Goal: Task Accomplishment & Management: Use online tool/utility

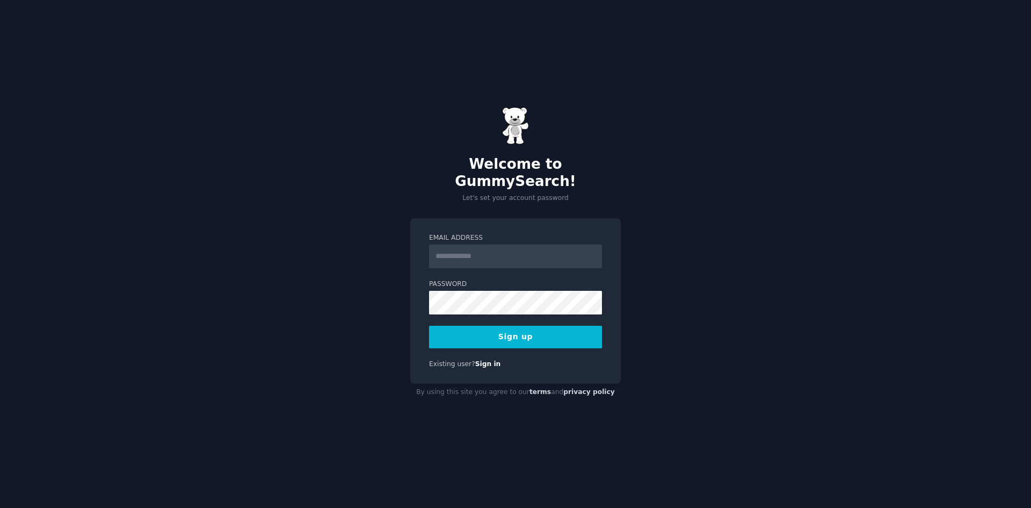
click at [459, 249] on input "Email Address" at bounding box center [515, 256] width 173 height 24
type input "**********"
click at [511, 325] on button "Sign up" at bounding box center [515, 336] width 173 height 23
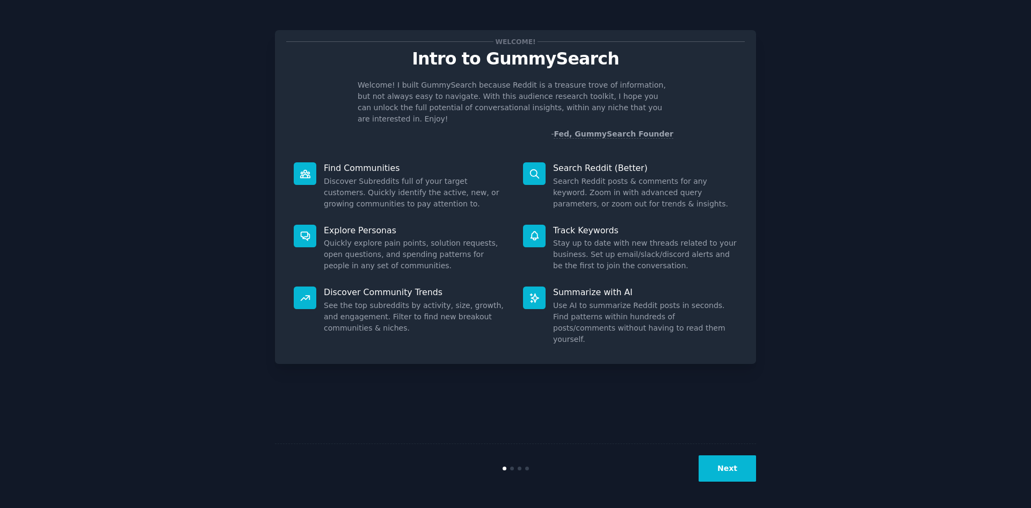
click at [726, 468] on button "Next" at bounding box center [727, 468] width 57 height 26
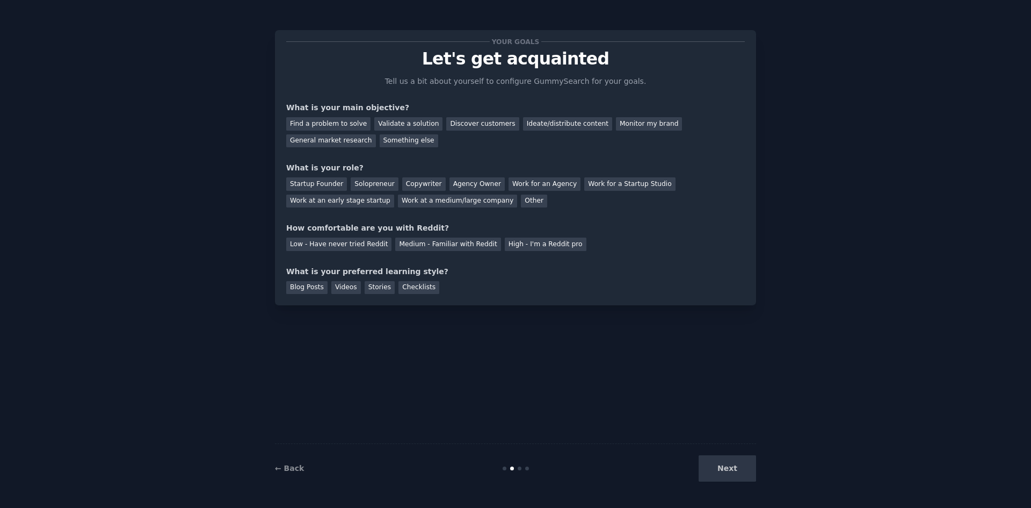
click at [726, 468] on div "Next" at bounding box center [676, 468] width 161 height 26
click at [727, 465] on div "Next" at bounding box center [676, 468] width 161 height 26
click at [736, 476] on div "Next" at bounding box center [676, 468] width 161 height 26
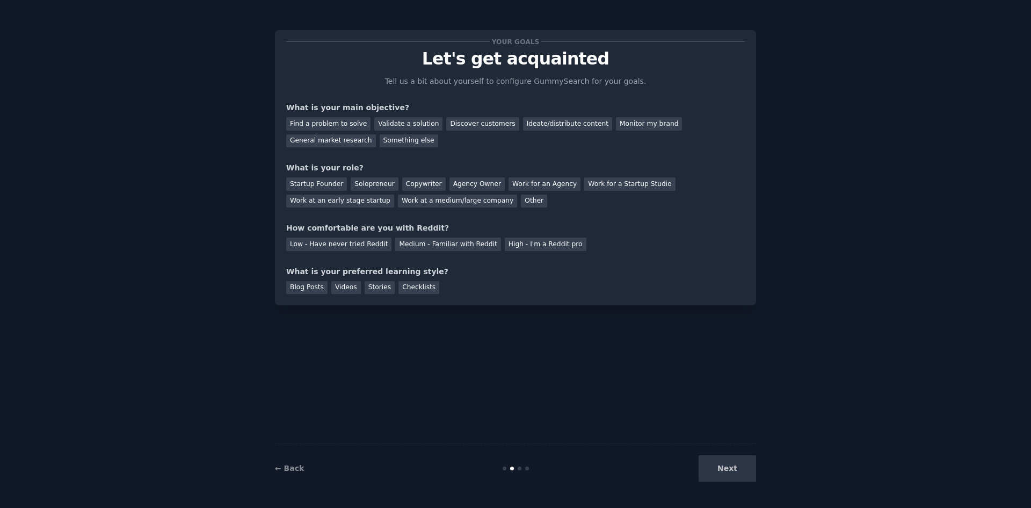
click at [541, 282] on div "Blog Posts Videos Stories Checklists" at bounding box center [515, 285] width 459 height 17
click at [349, 125] on div "Find a problem to solve" at bounding box center [328, 123] width 84 height 13
click at [407, 127] on div "Validate a solution" at bounding box center [408, 123] width 68 height 13
click at [345, 128] on div "Find a problem to solve" at bounding box center [328, 123] width 84 height 13
click at [379, 187] on div "Solopreneur" at bounding box center [374, 183] width 47 height 13
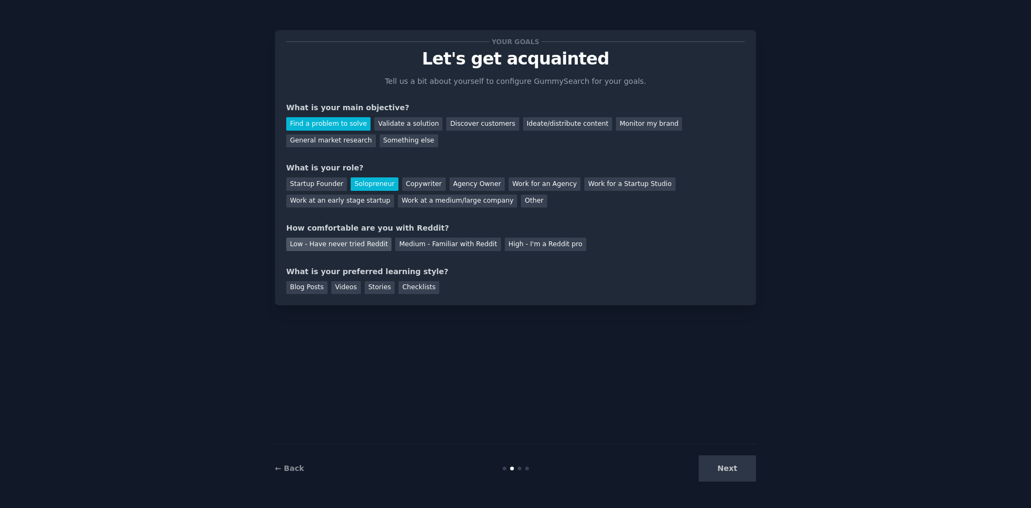
click at [347, 245] on div "Low - Have never tried Reddit" at bounding box center [338, 243] width 105 height 13
drag, startPoint x: 318, startPoint y: 288, endPoint x: 333, endPoint y: 291, distance: 15.2
click at [320, 288] on div "Blog Posts" at bounding box center [306, 287] width 41 height 13
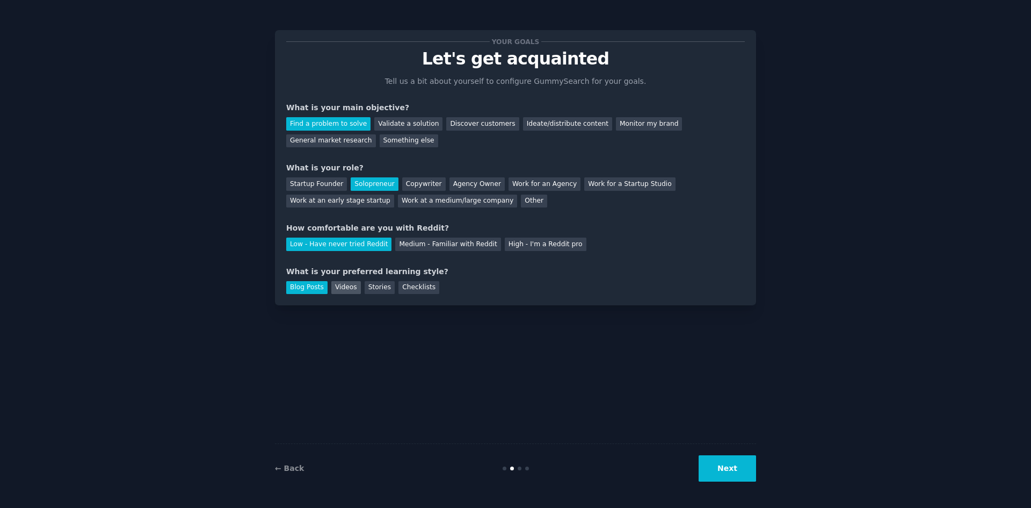
click at [340, 287] on div "Videos" at bounding box center [346, 287] width 30 height 13
click at [310, 287] on div "Blog Posts" at bounding box center [306, 287] width 41 height 13
click at [410, 285] on div "Checklists" at bounding box center [418, 287] width 41 height 13
click at [736, 469] on button "Next" at bounding box center [727, 468] width 57 height 26
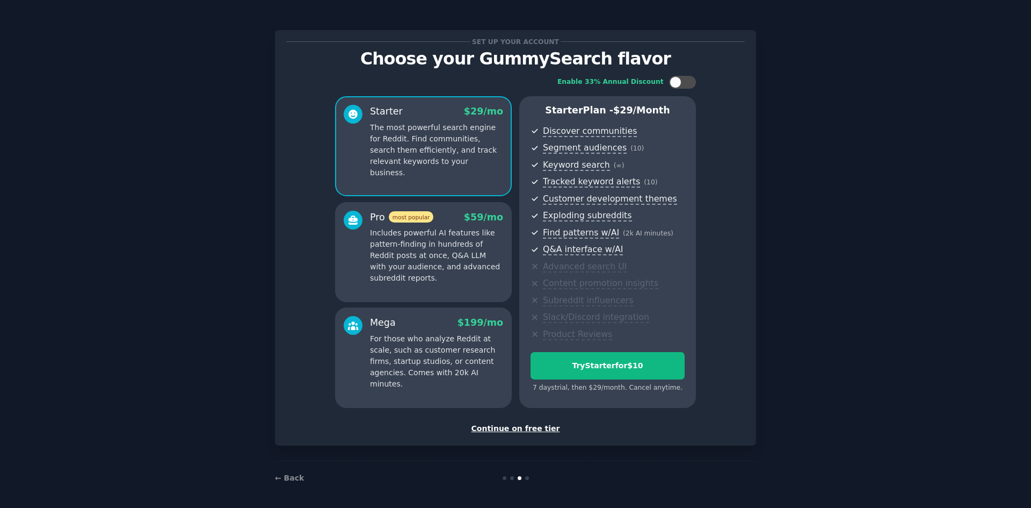
scroll to position [2, 0]
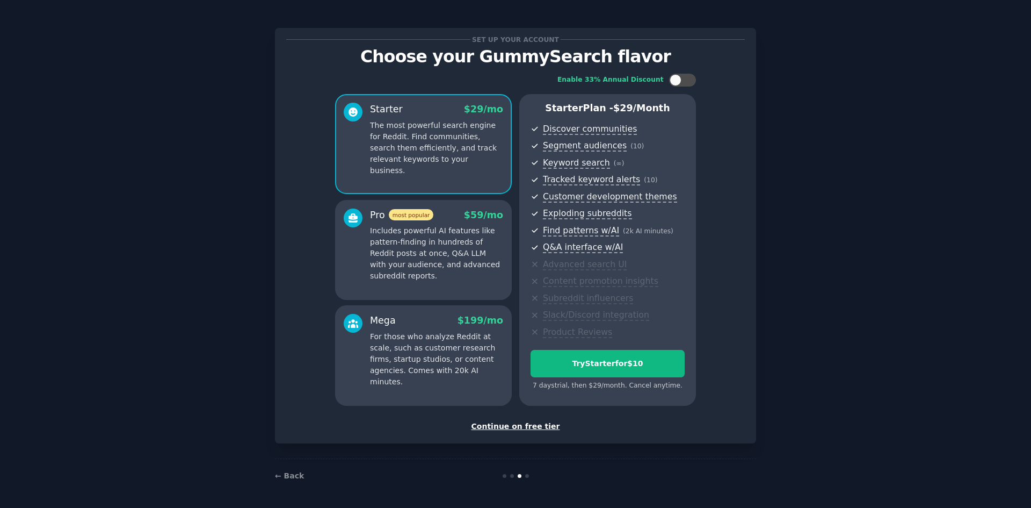
click at [523, 425] on div "Continue on free tier" at bounding box center [515, 426] width 459 height 11
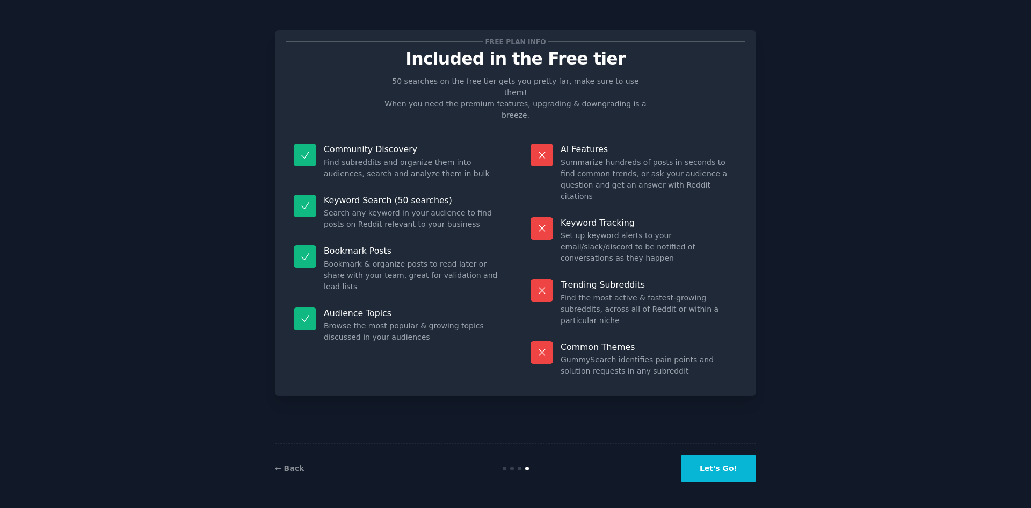
click at [736, 468] on button "Let's Go!" at bounding box center [718, 468] width 75 height 26
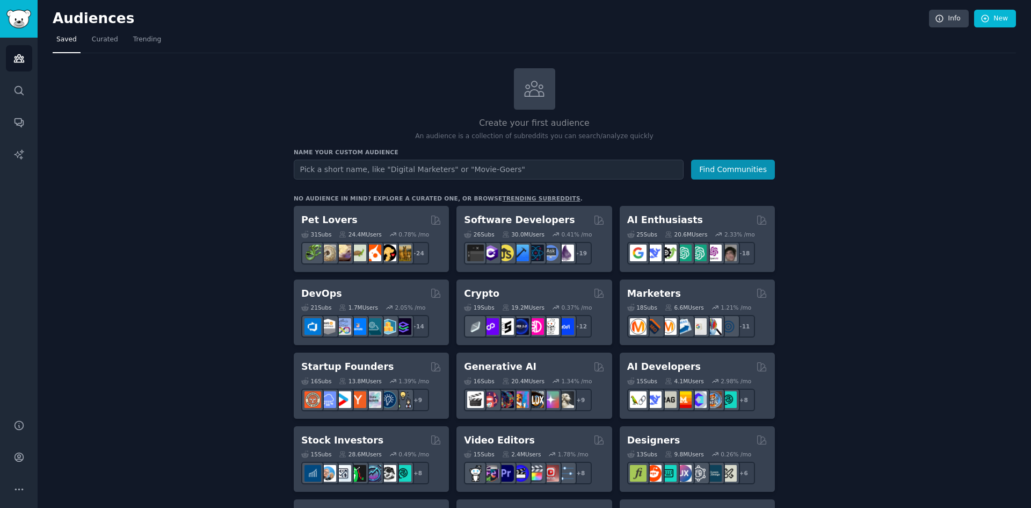
click at [449, 168] on input "text" at bounding box center [489, 170] width 390 height 20
type input "social media"
click at [753, 178] on button "Find Communities" at bounding box center [733, 170] width 84 height 20
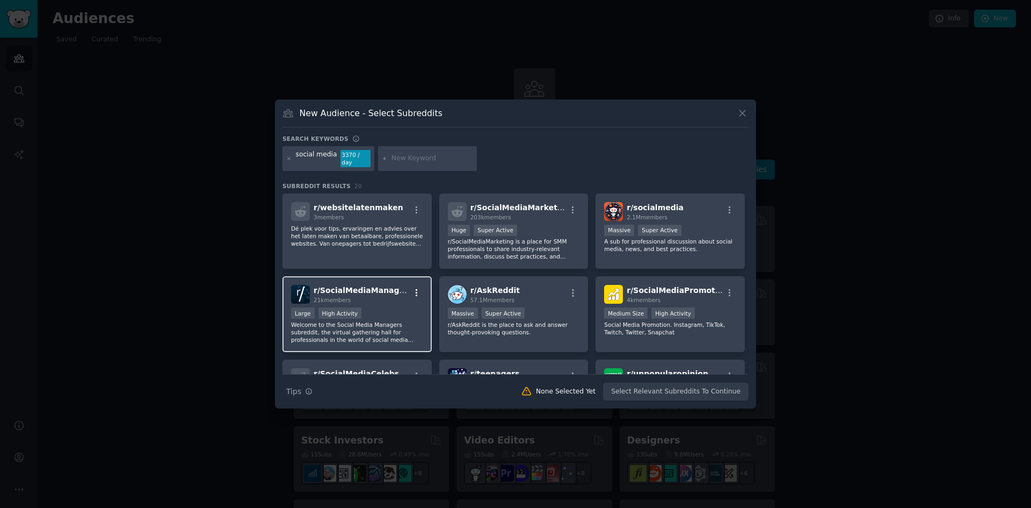
click at [415, 288] on icon "button" at bounding box center [417, 293] width 10 height 10
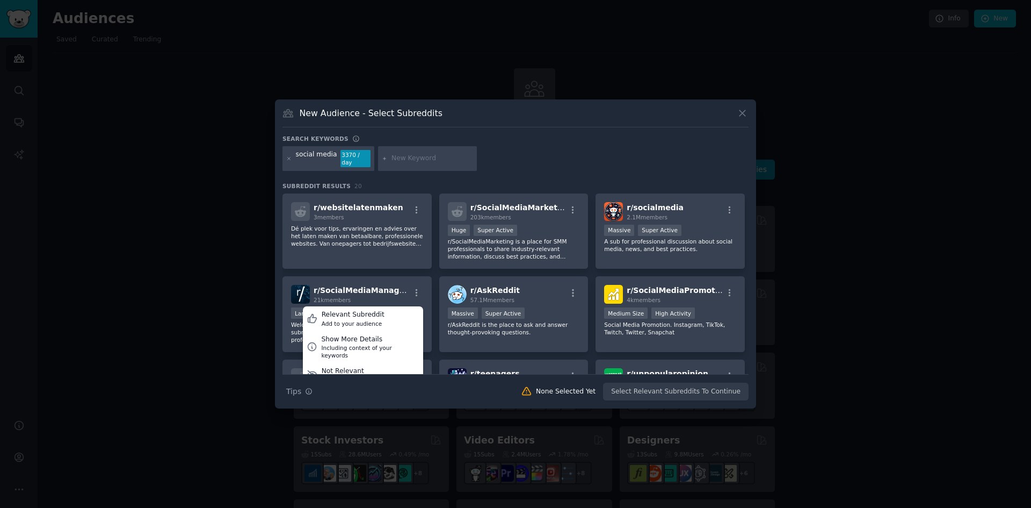
click at [545, 141] on div "Search keywords" at bounding box center [515, 140] width 466 height 11
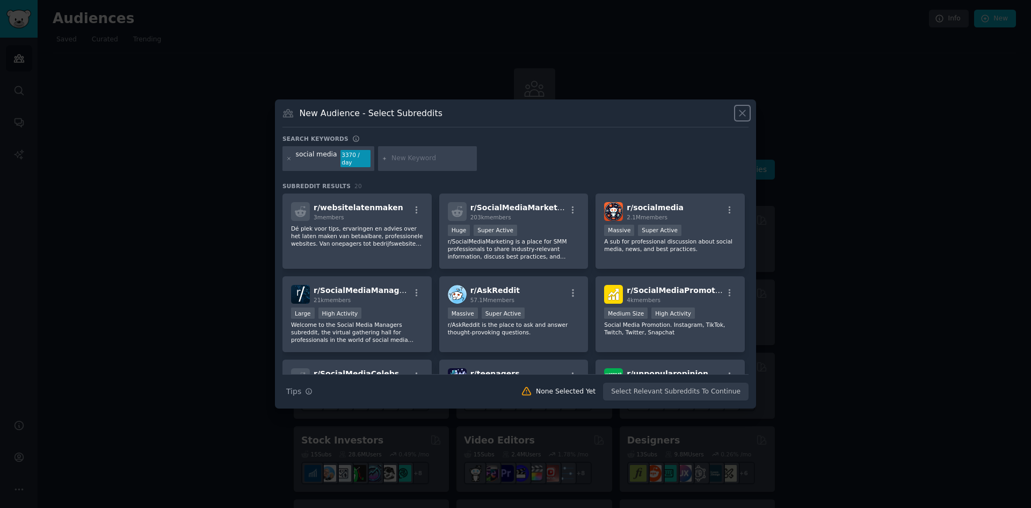
click at [743, 114] on icon at bounding box center [742, 112] width 11 height 11
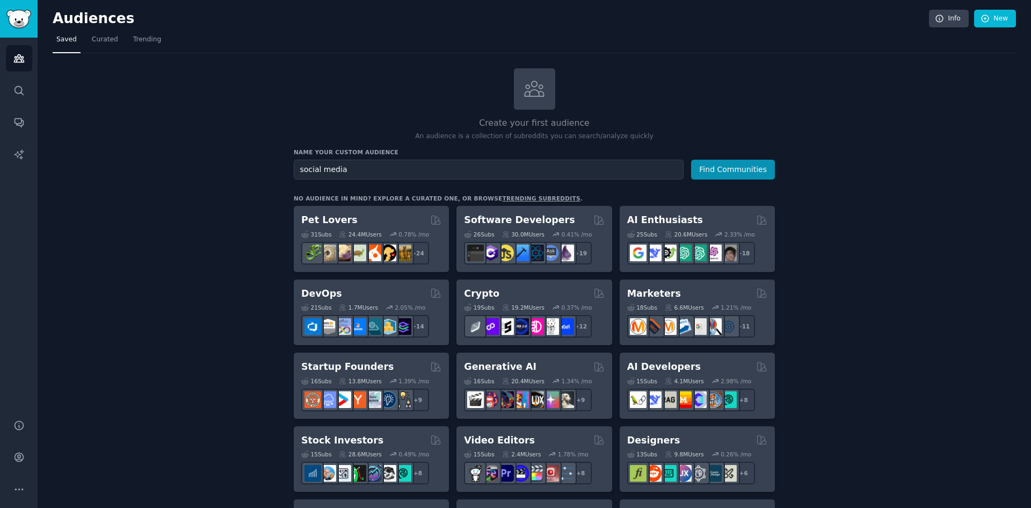
click at [539, 93] on icon at bounding box center [534, 88] width 23 height 23
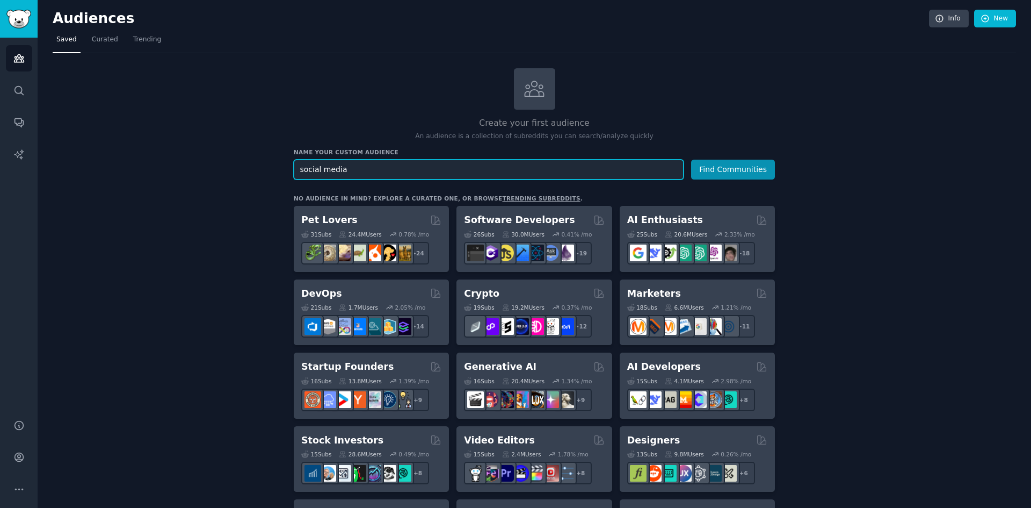
drag, startPoint x: 354, startPoint y: 168, endPoint x: 250, endPoint y: 177, distance: 104.6
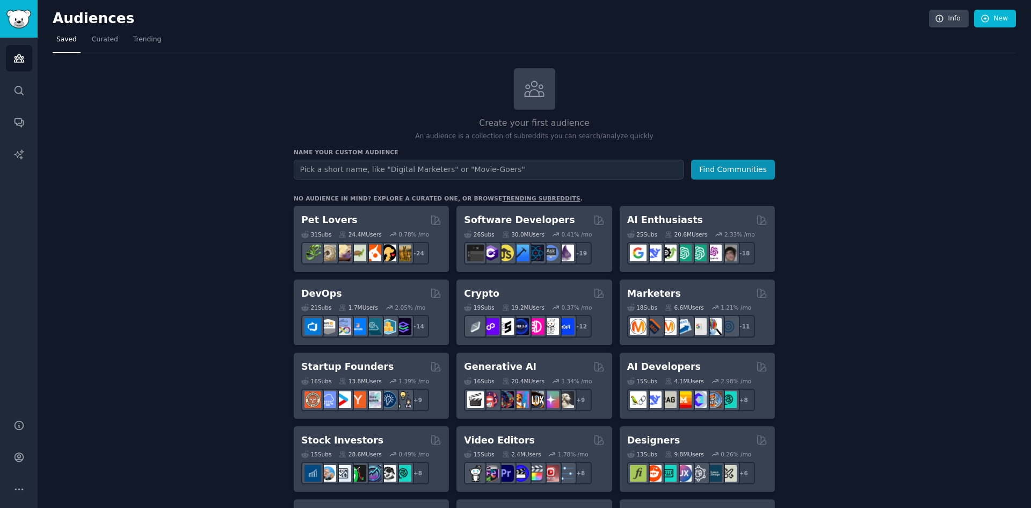
click at [534, 107] on div at bounding box center [534, 88] width 41 height 41
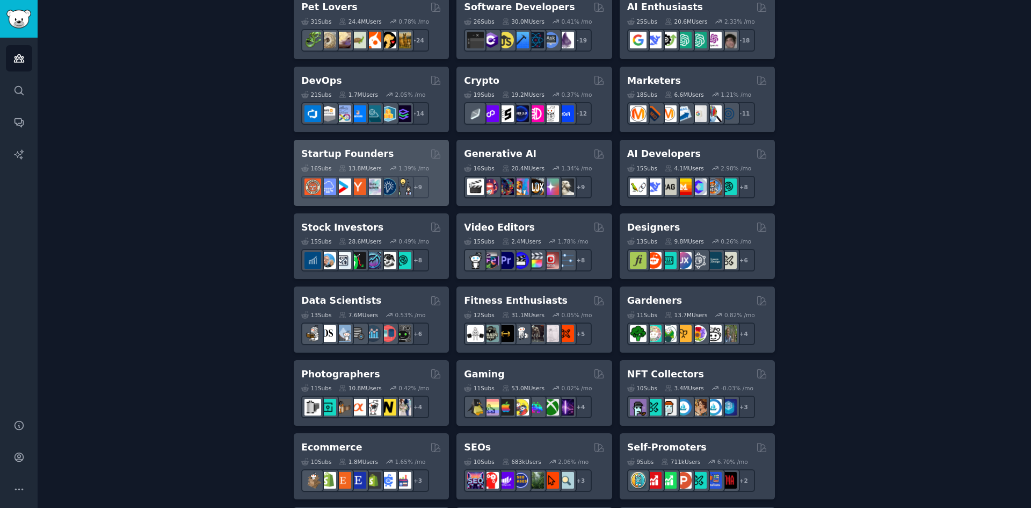
scroll to position [215, 0]
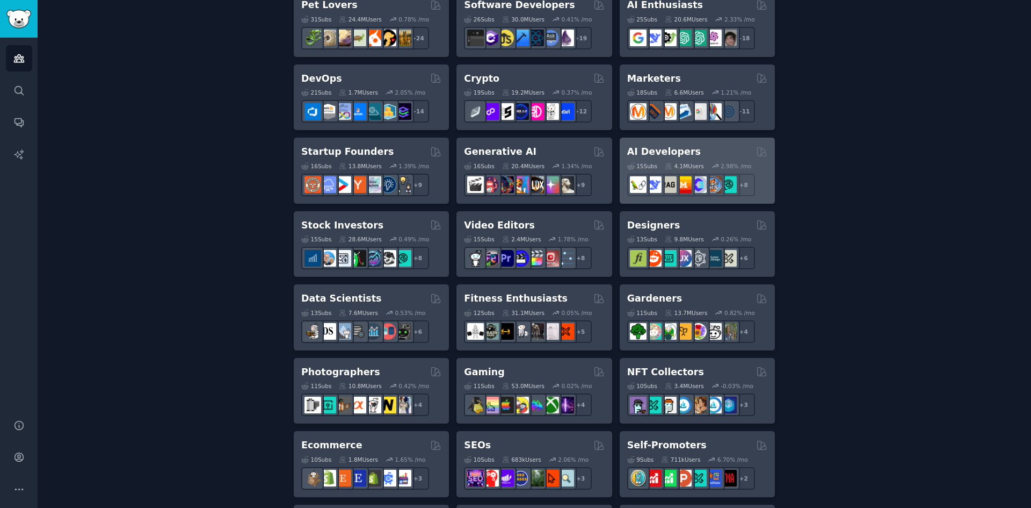
click at [737, 156] on div "AI Developers" at bounding box center [697, 151] width 140 height 13
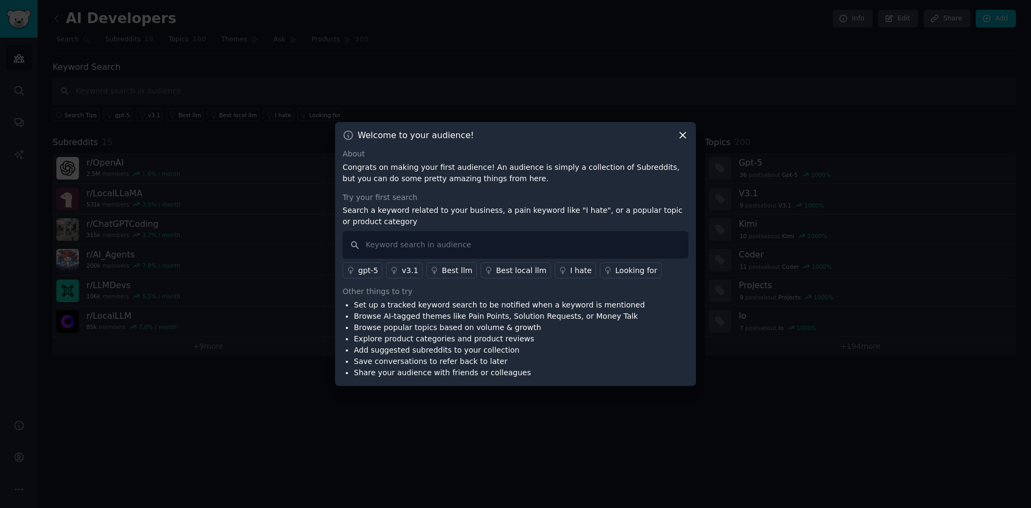
click at [684, 135] on icon at bounding box center [682, 134] width 11 height 11
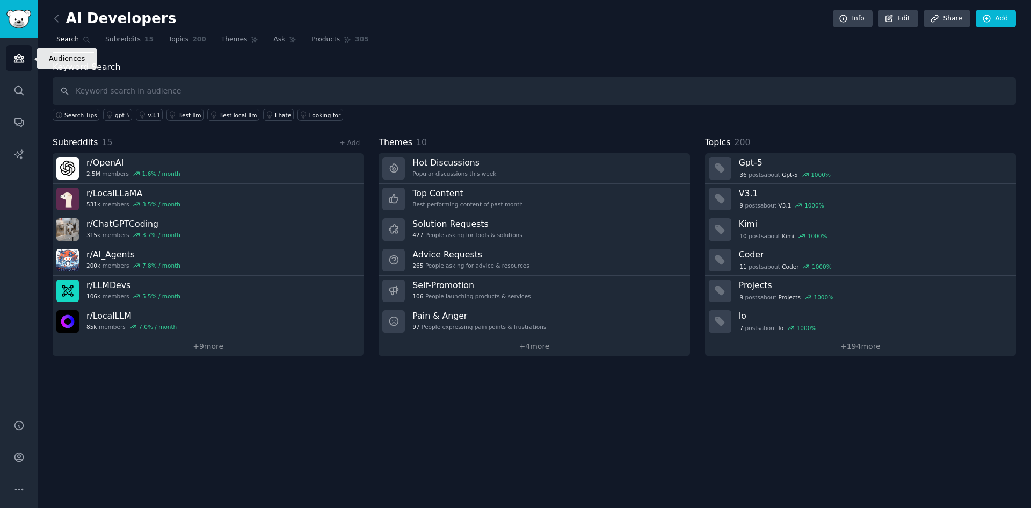
click at [15, 61] on icon "Sidebar" at bounding box center [18, 58] width 11 height 11
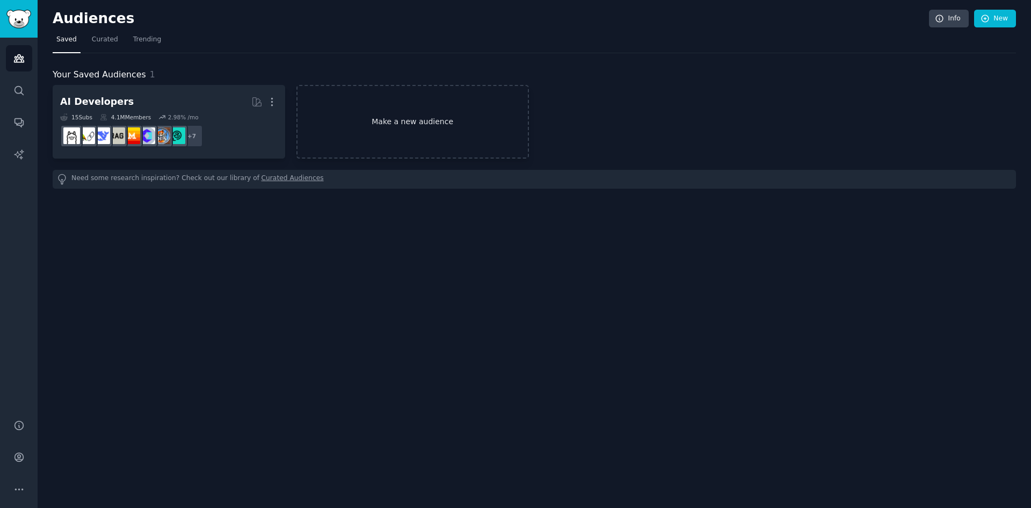
click at [397, 132] on link "Make a new audience" at bounding box center [412, 122] width 233 height 74
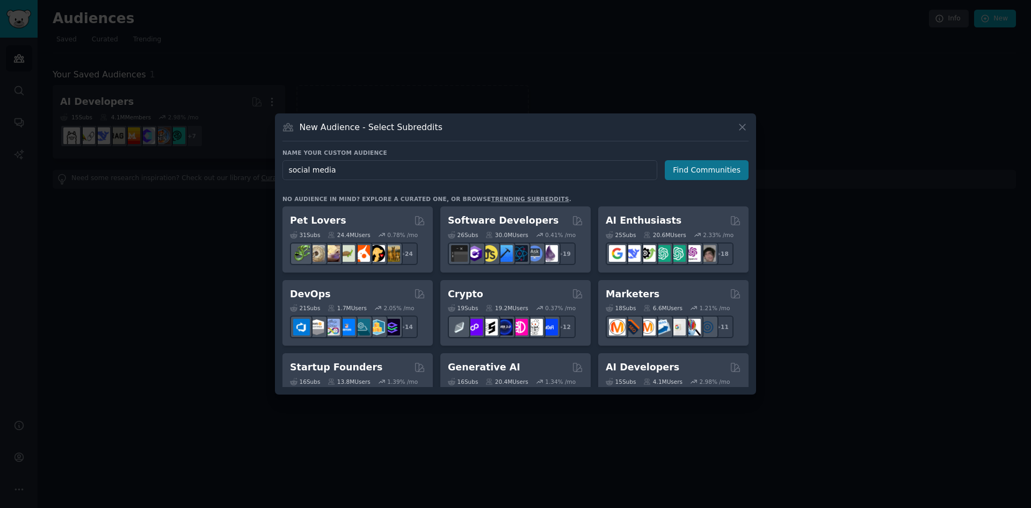
type input "social media"
click at [722, 173] on button "Find Communities" at bounding box center [707, 170] width 84 height 20
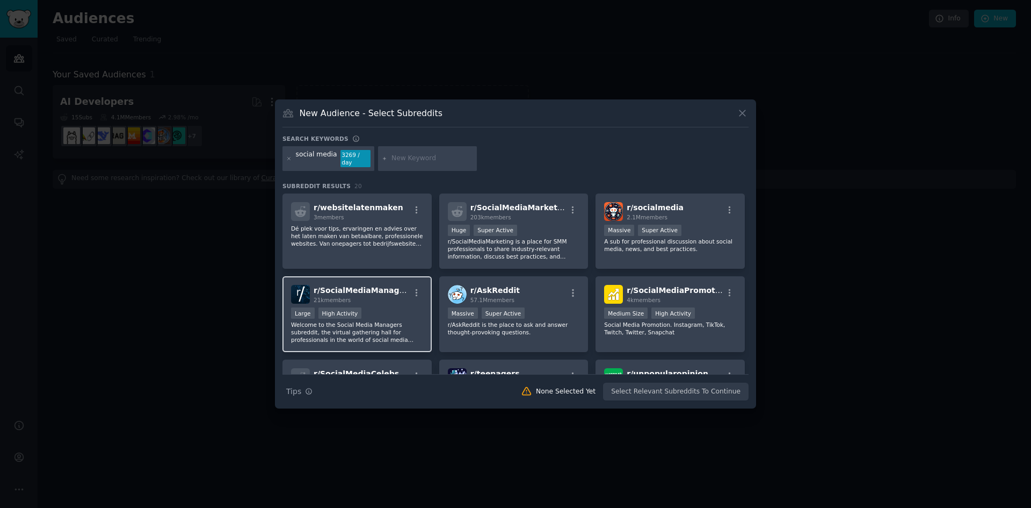
click at [385, 286] on span "r/ SocialMediaManagers" at bounding box center [363, 290] width 99 height 9
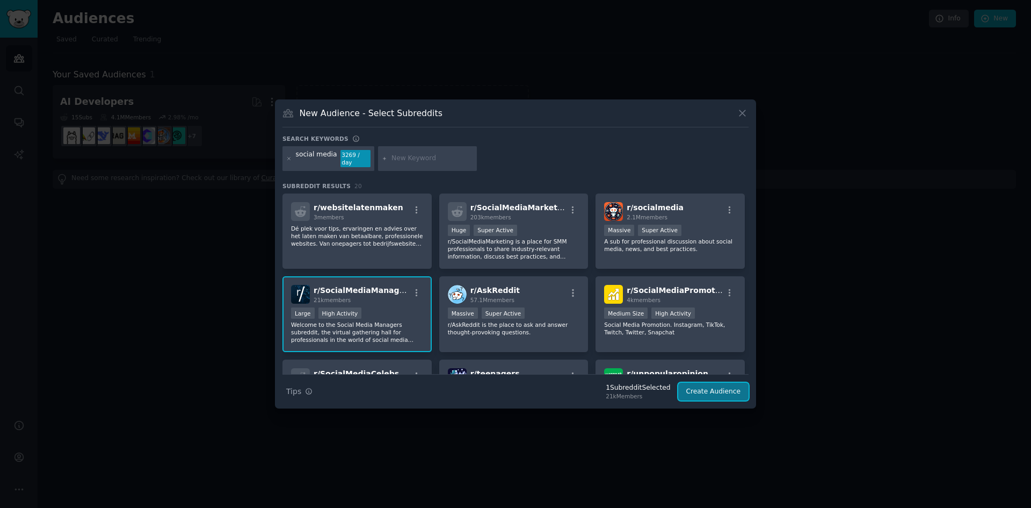
click at [725, 390] on button "Create Audience" at bounding box center [713, 391] width 71 height 18
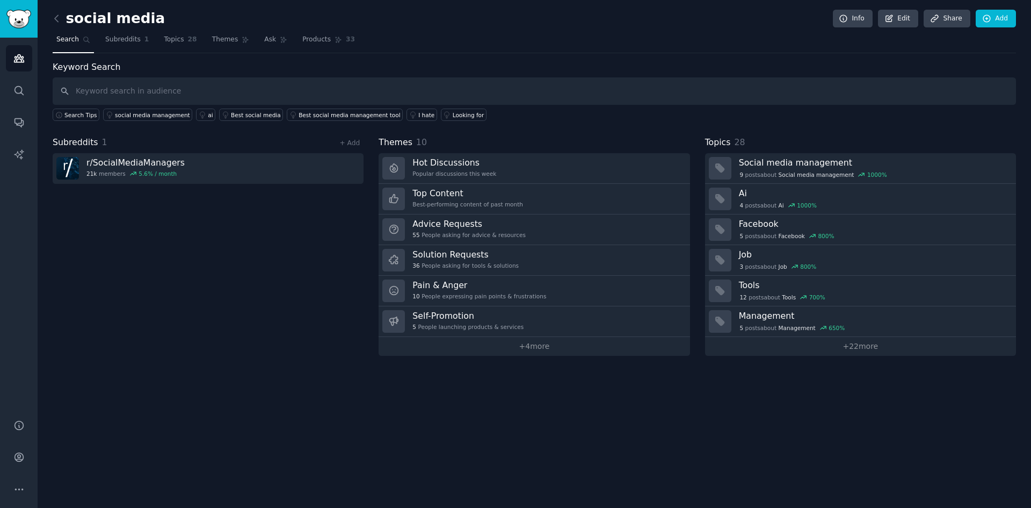
click at [266, 96] on input "text" at bounding box center [534, 90] width 963 height 27
click at [11, 63] on link "Audiences" at bounding box center [19, 58] width 26 height 26
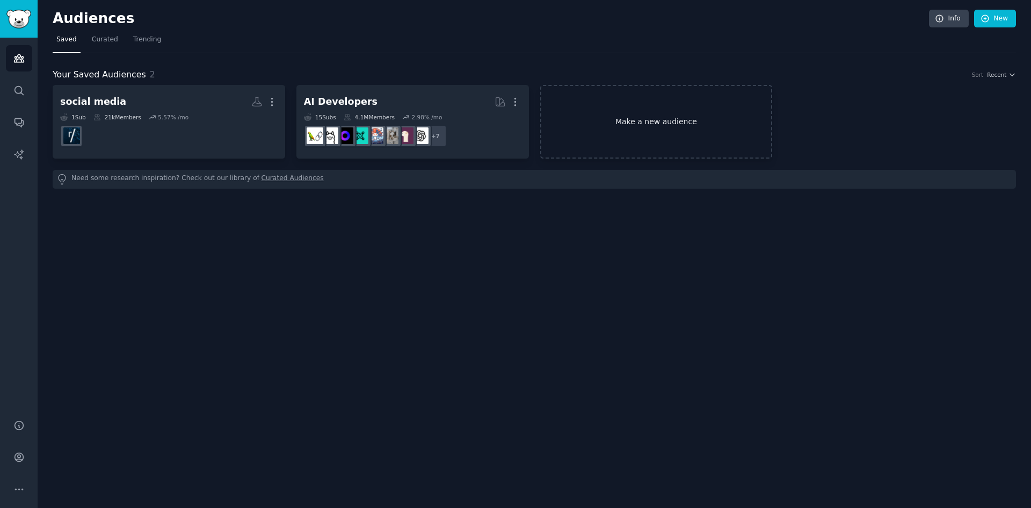
click at [645, 123] on link "Make a new audience" at bounding box center [656, 122] width 233 height 74
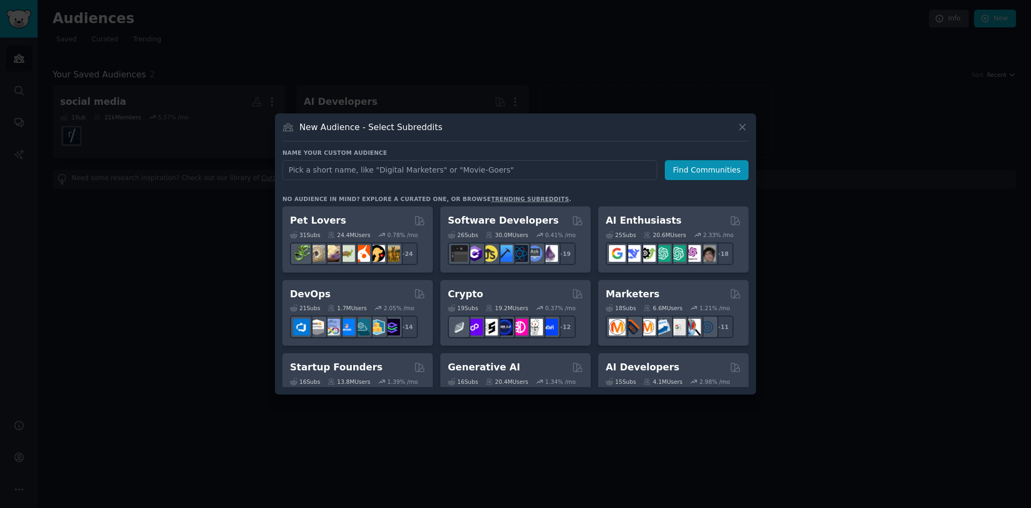
click at [512, 169] on input "text" at bounding box center [469, 170] width 375 height 20
type input "social media"
click at [729, 176] on button "Find Communities" at bounding box center [707, 170] width 84 height 20
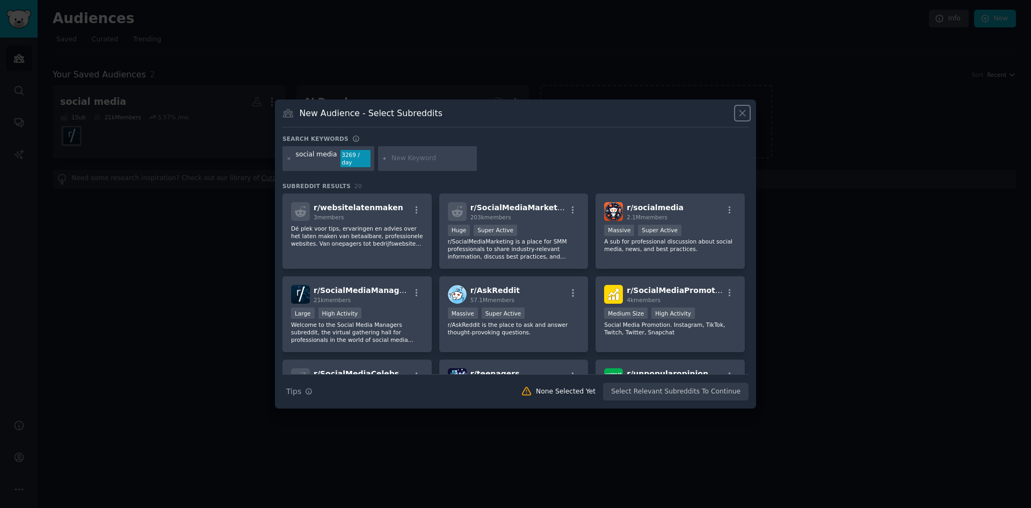
click at [743, 119] on icon at bounding box center [742, 112] width 11 height 11
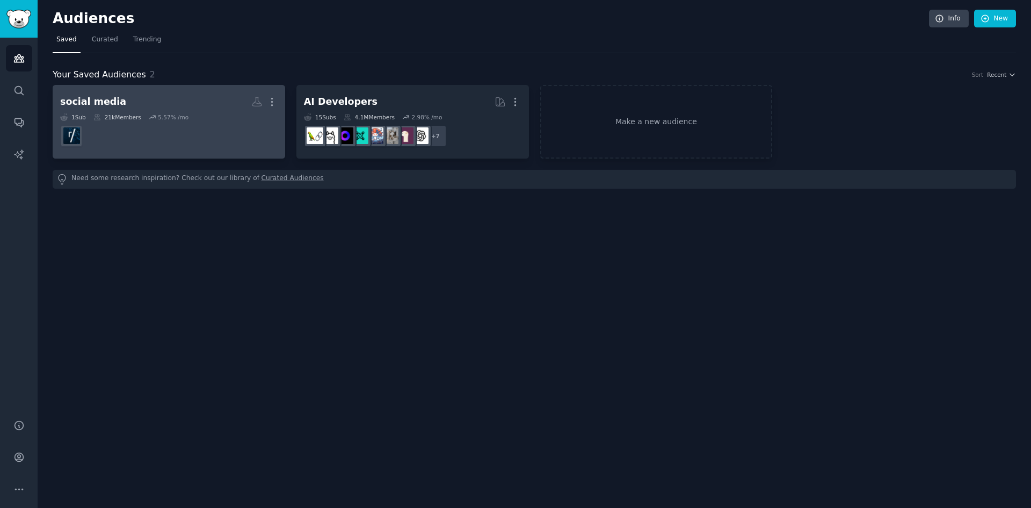
click at [194, 102] on h2 "social media More" at bounding box center [169, 101] width 218 height 19
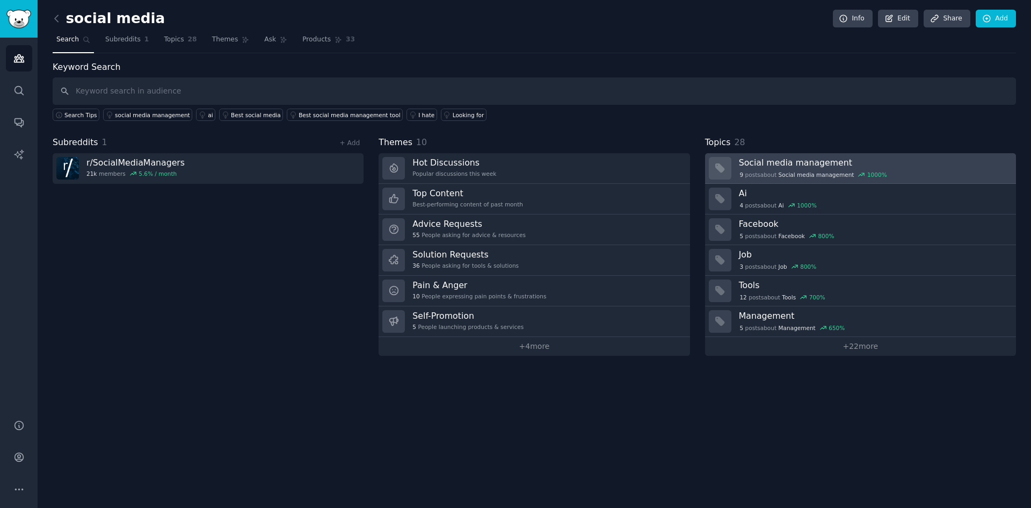
click at [791, 171] on span "Social media management" at bounding box center [817, 175] width 76 height 8
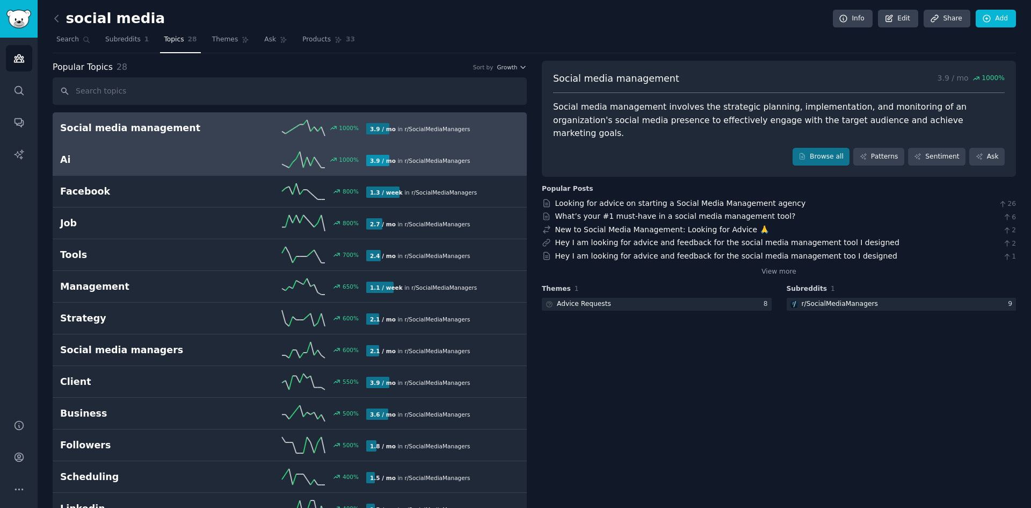
click at [280, 158] on div "1000 %" at bounding box center [289, 159] width 153 height 16
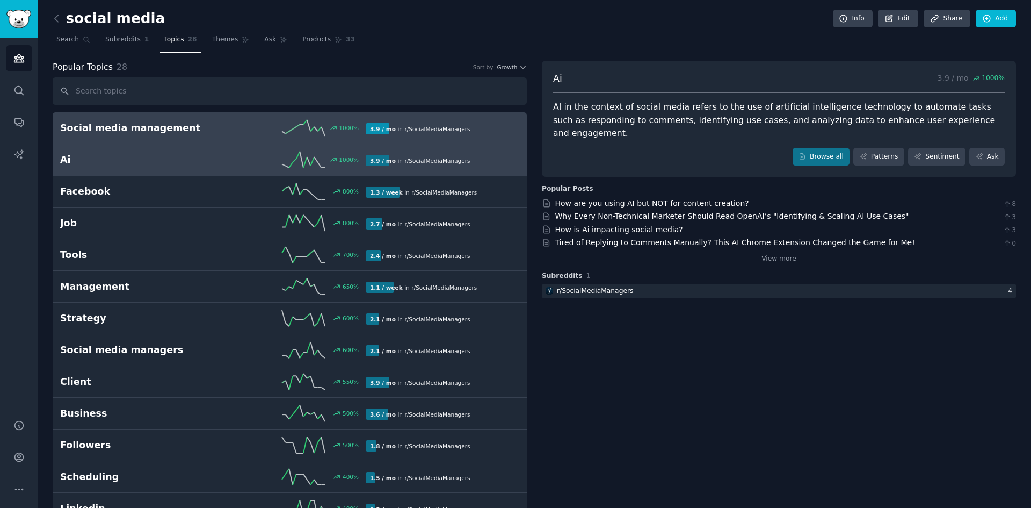
click at [280, 133] on div "1000 %" at bounding box center [289, 128] width 153 height 16
